Goal: Find contact information: Find contact information

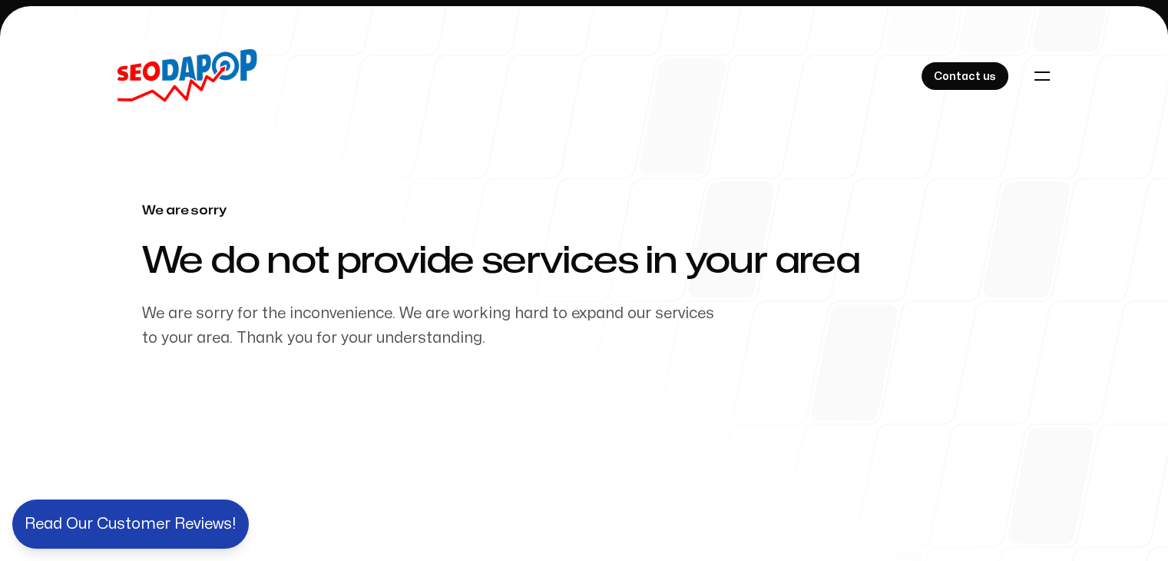
click at [1058, 52] on div "Contact us" at bounding box center [584, 76] width 983 height 54
click at [1043, 67] on icon "Toggle navigation" at bounding box center [1042, 76] width 18 height 18
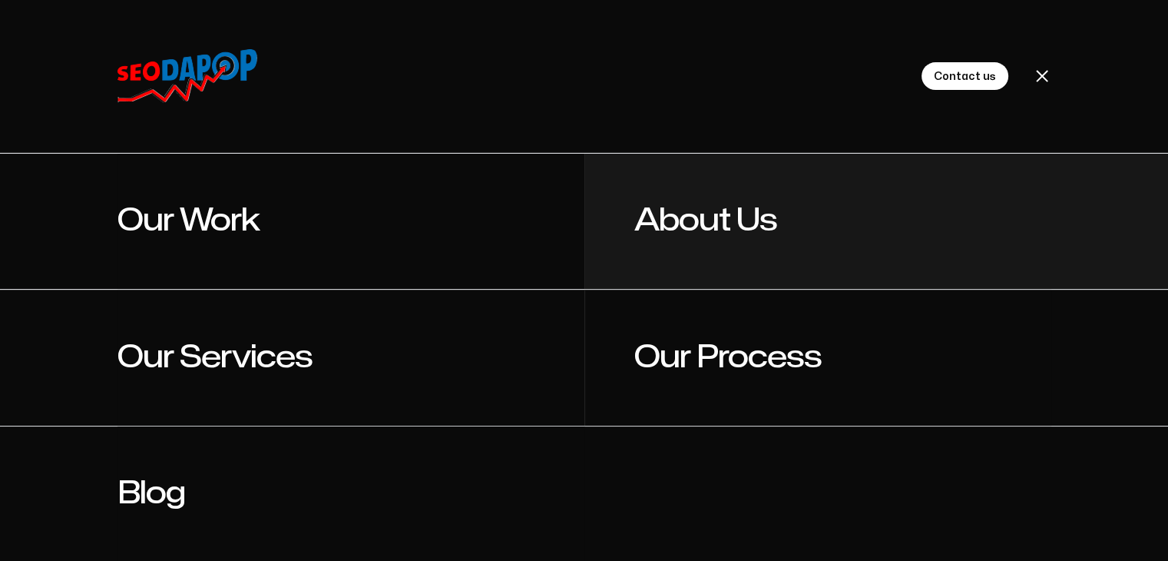
click at [711, 204] on link "About Us" at bounding box center [817, 221] width 467 height 135
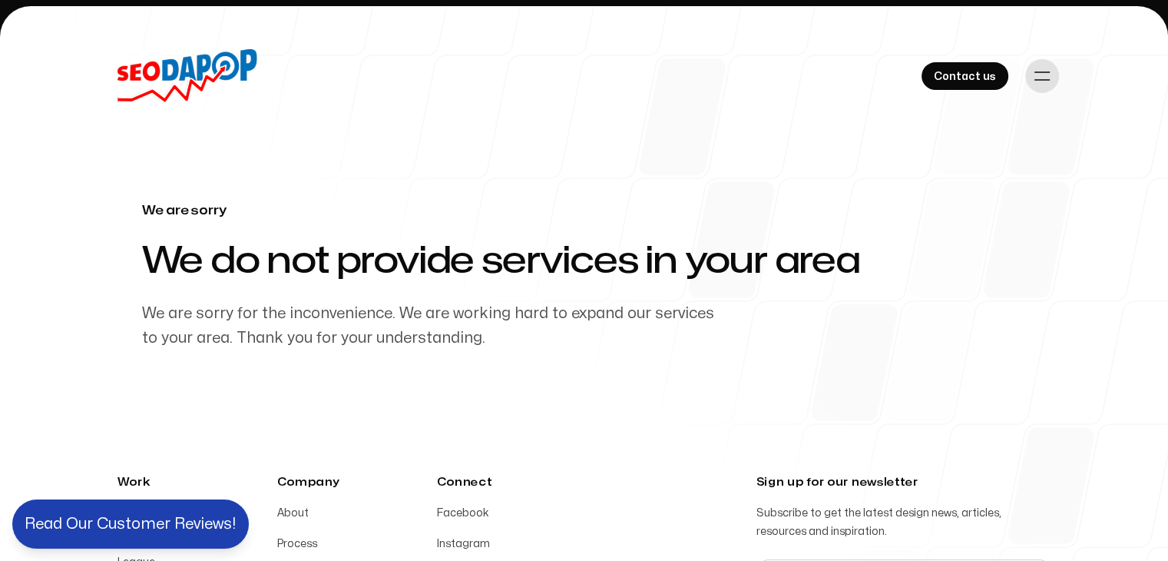
click at [1053, 62] on button "Toggle navigation" at bounding box center [1042, 76] width 34 height 34
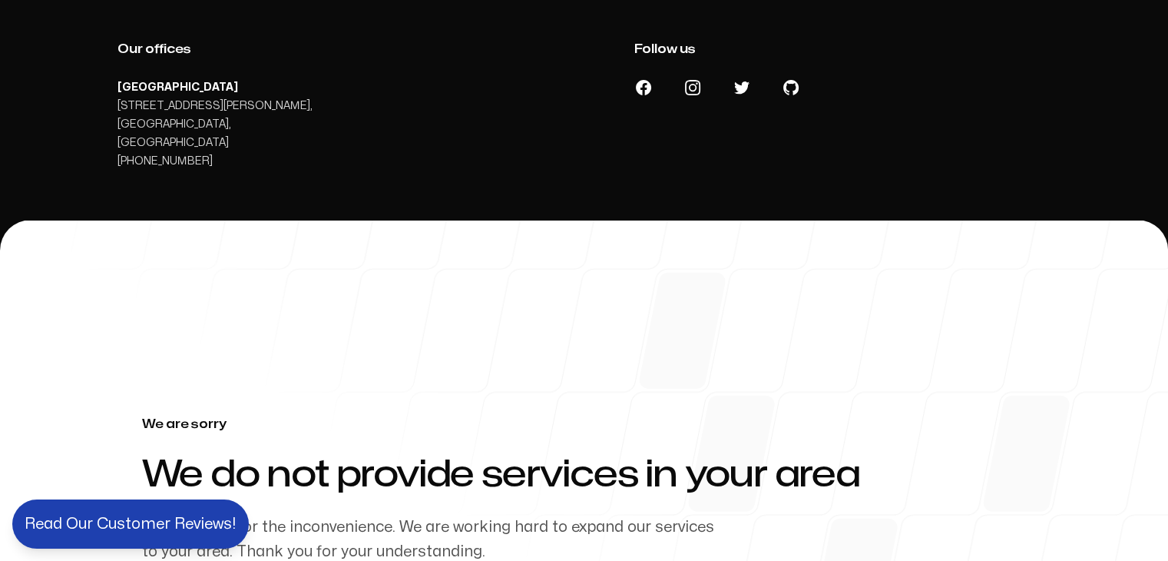
scroll to position [614, 0]
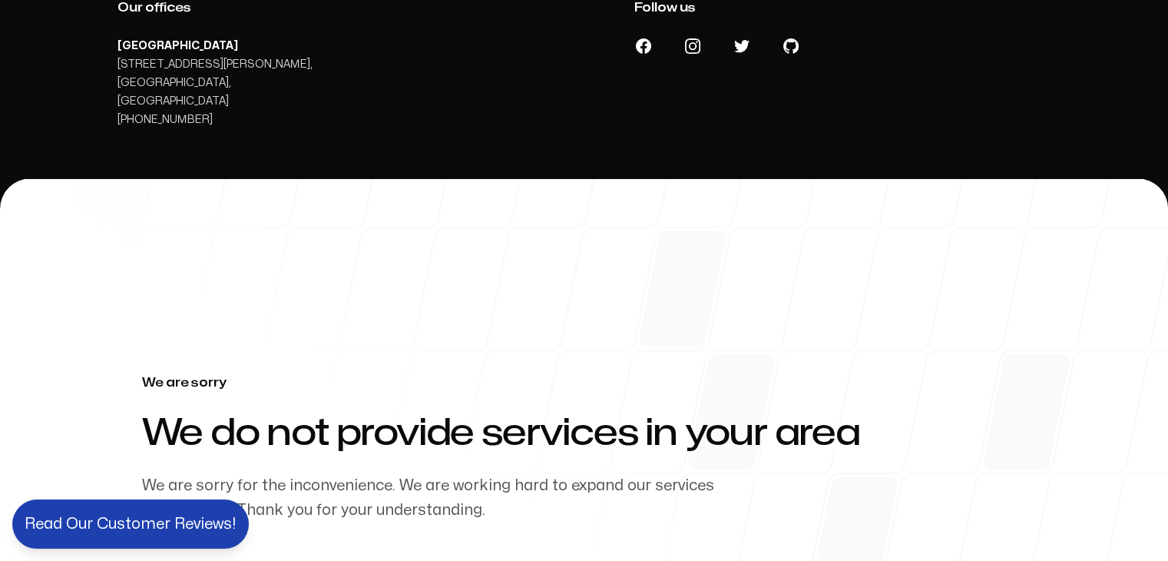
click at [142, 68] on address "[GEOGRAPHIC_DATA] [STREET_ADDRESS][PERSON_NAME] [PHONE_NUMBER]" at bounding box center [227, 83] width 221 height 92
click at [144, 114] on link "[PHONE_NUMBER]" at bounding box center [164, 119] width 95 height 10
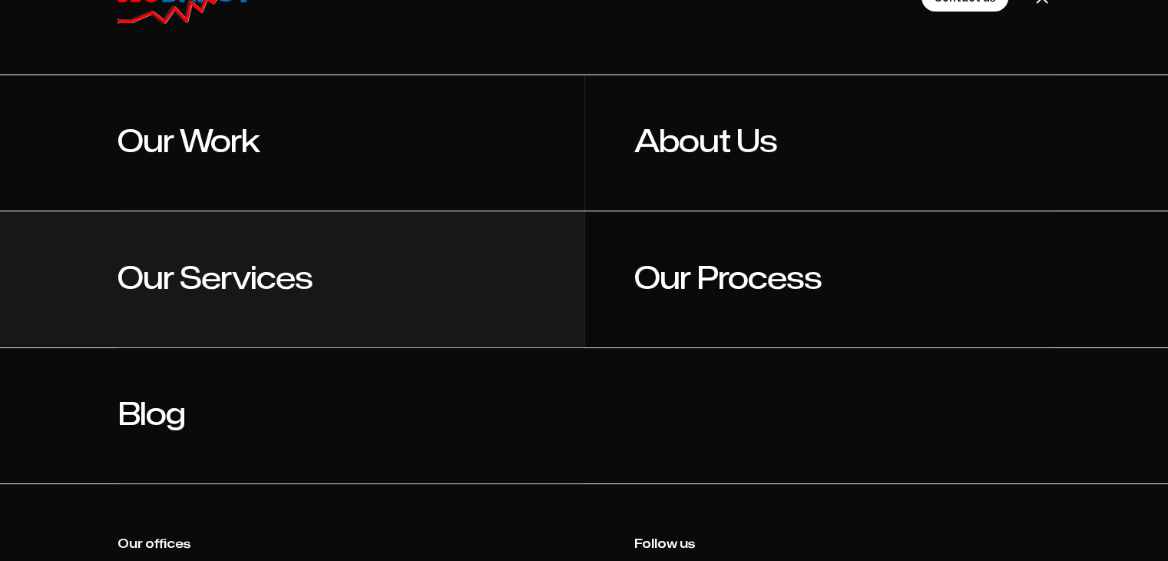
scroll to position [77, 0]
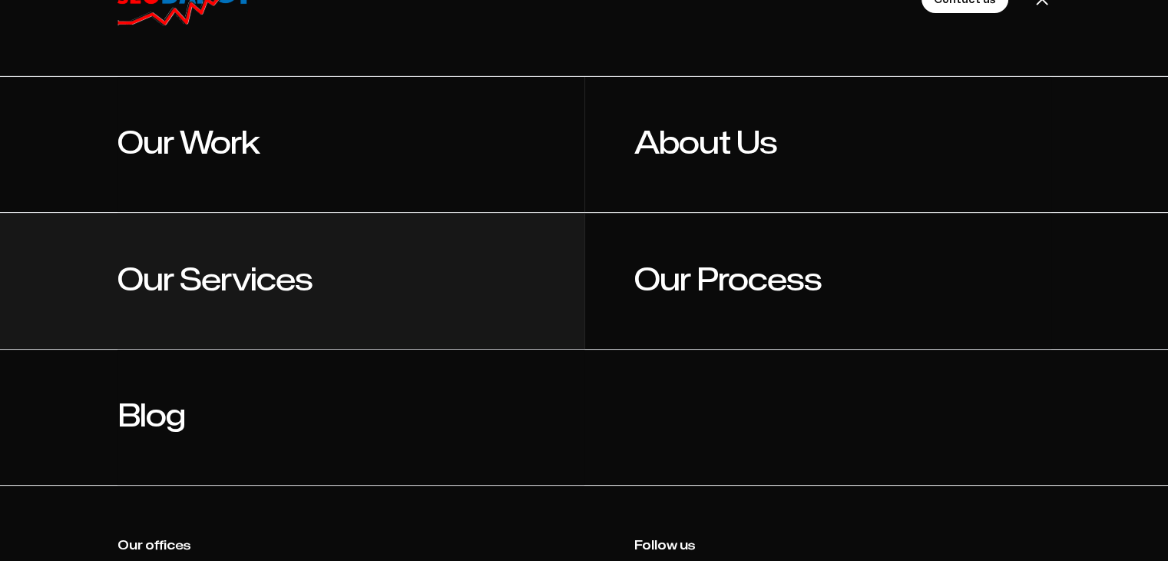
click at [236, 260] on link "Our Services" at bounding box center [350, 280] width 467 height 135
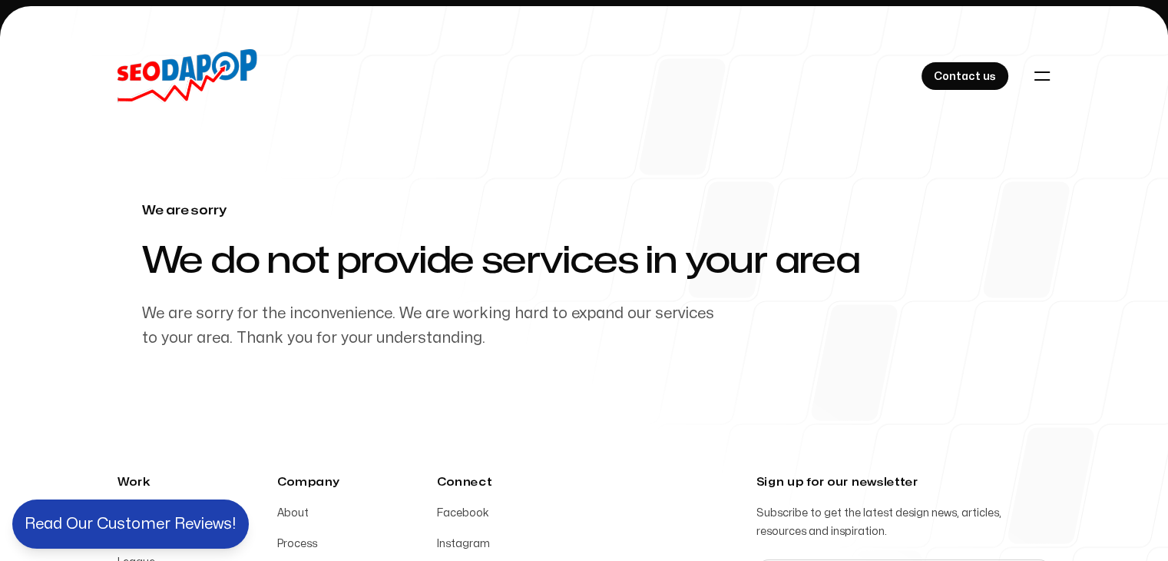
click at [240, 272] on span "We do not provide services in your area" at bounding box center [535, 261] width 786 height 43
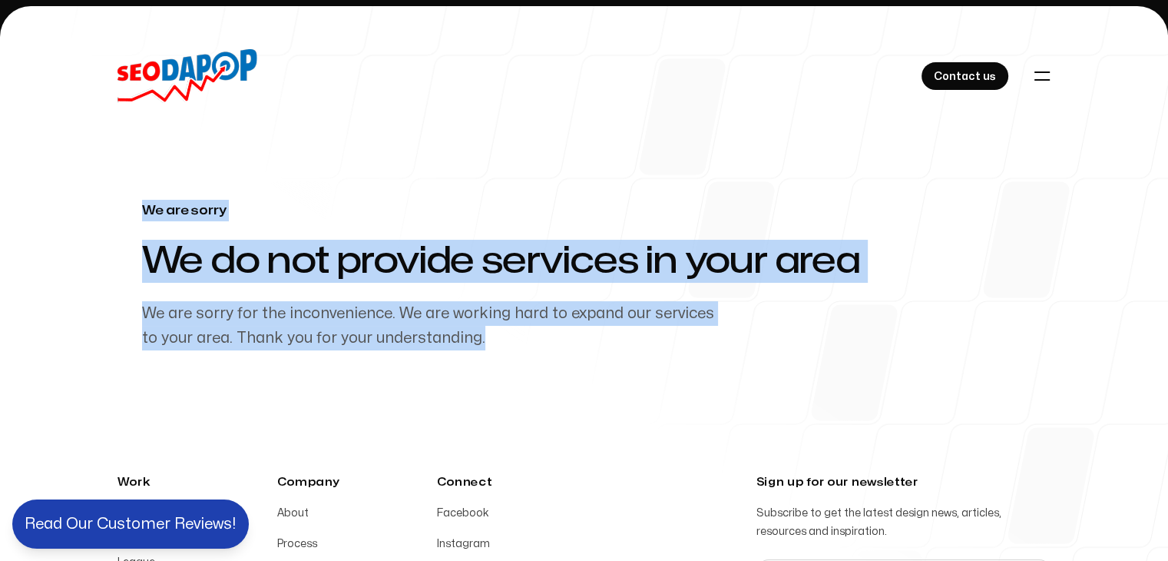
drag, startPoint x: 479, startPoint y: 342, endPoint x: 46, endPoint y: 220, distance: 450.2
click at [46, 220] on main "We are sorry - We do not provide services in your area We are sorry for the inc…" at bounding box center [584, 213] width 1168 height 273
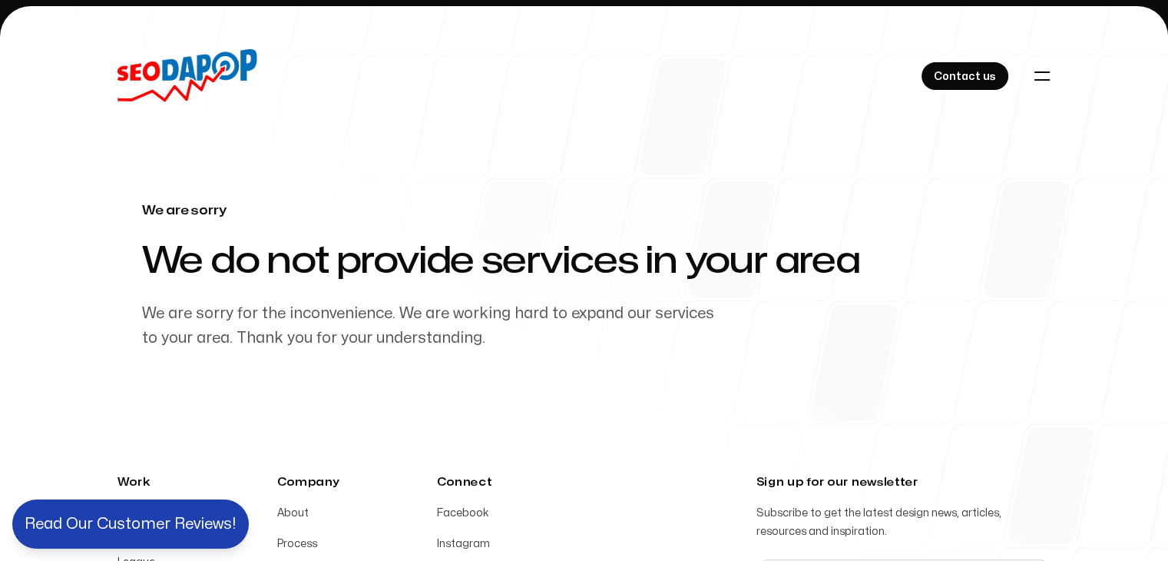
click at [508, 329] on p "We are sorry for the inconvenience. We are working hard to expand our services …" at bounding box center [437, 325] width 590 height 49
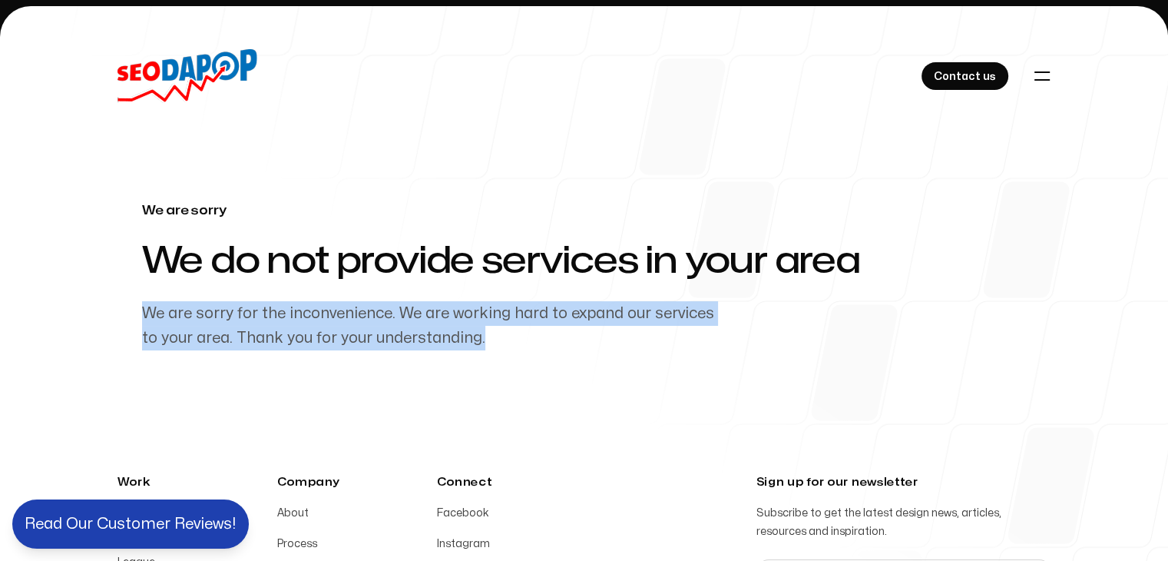
drag, startPoint x: 461, startPoint y: 339, endPoint x: 124, endPoint y: 306, distance: 339.5
click at [124, 306] on div "We are sorry - We do not provide services in your area We are sorry for the inc…" at bounding box center [584, 275] width 934 height 151
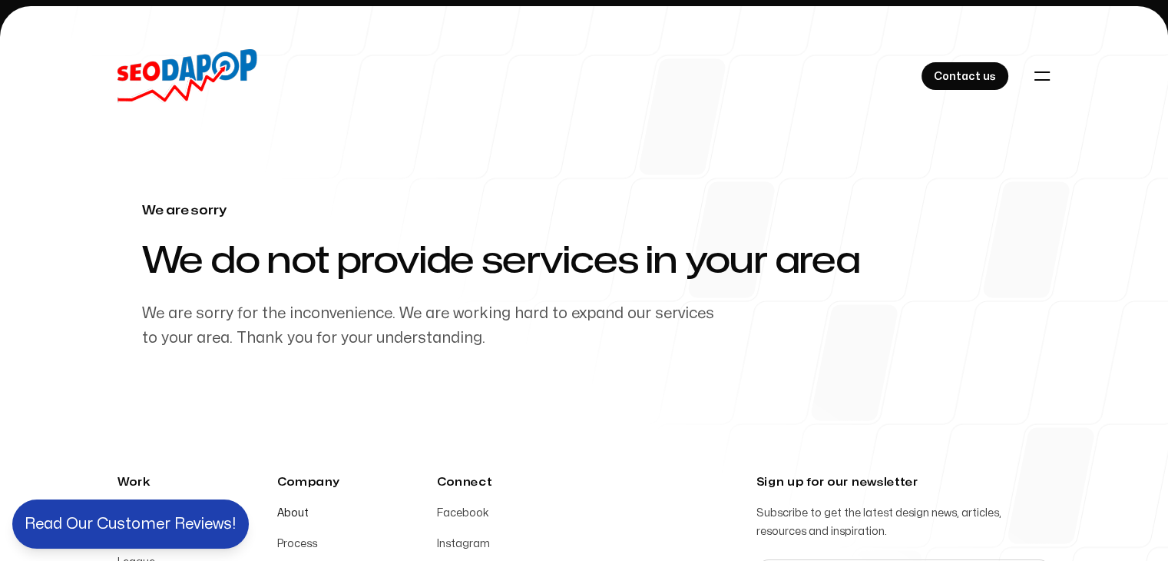
click at [292, 513] on link "About" at bounding box center [292, 513] width 31 height 10
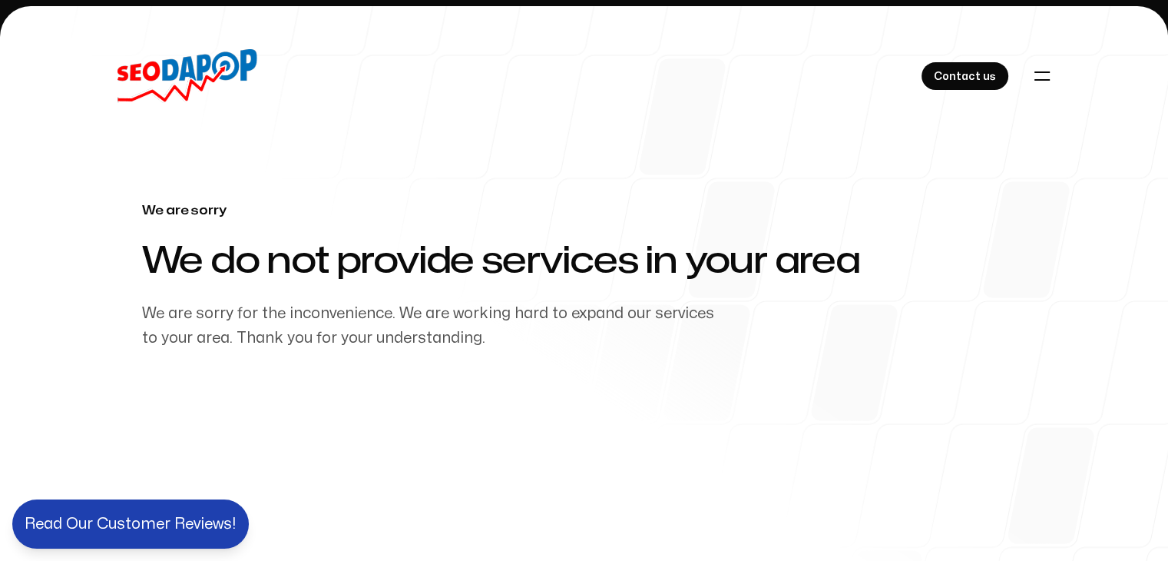
scroll to position [347, 0]
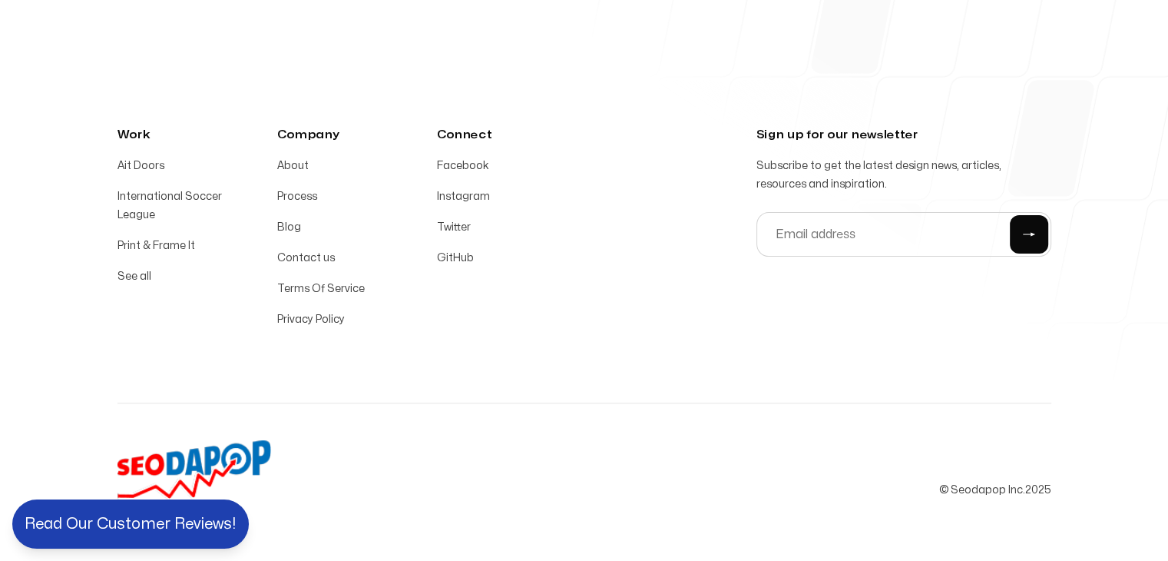
click at [592, 314] on div "Work Ait Doors International Soccer League Print & Frame It See all Company Abo…" at bounding box center [584, 227] width 934 height 203
